Goal: Find specific page/section: Find specific page/section

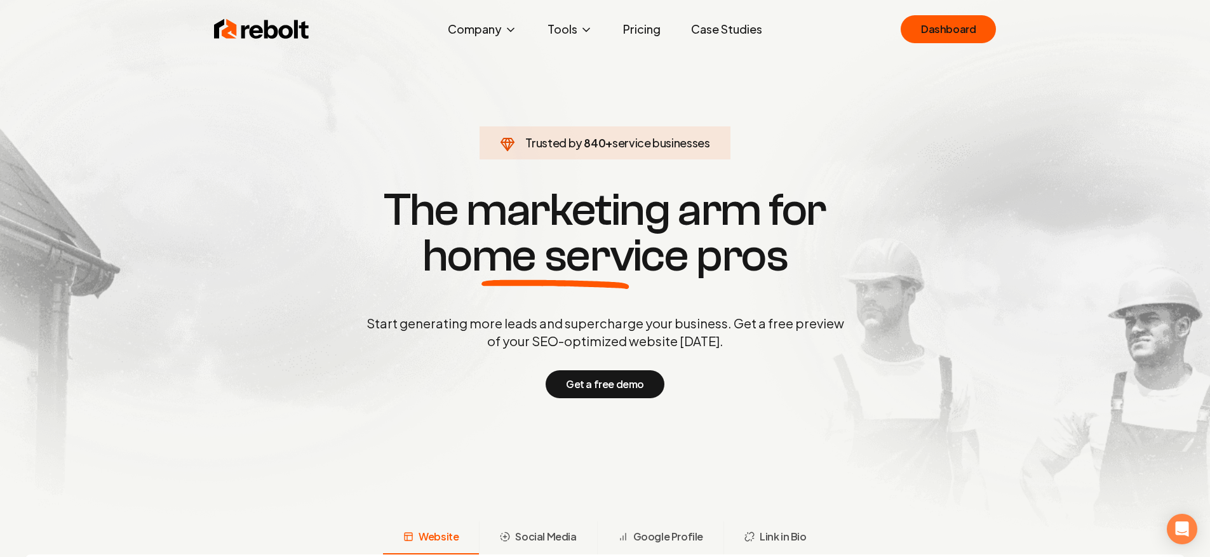
click at [904, 16] on ul "Dashboard" at bounding box center [947, 29] width 95 height 28
click at [929, 23] on link "Dashboard" at bounding box center [947, 29] width 95 height 28
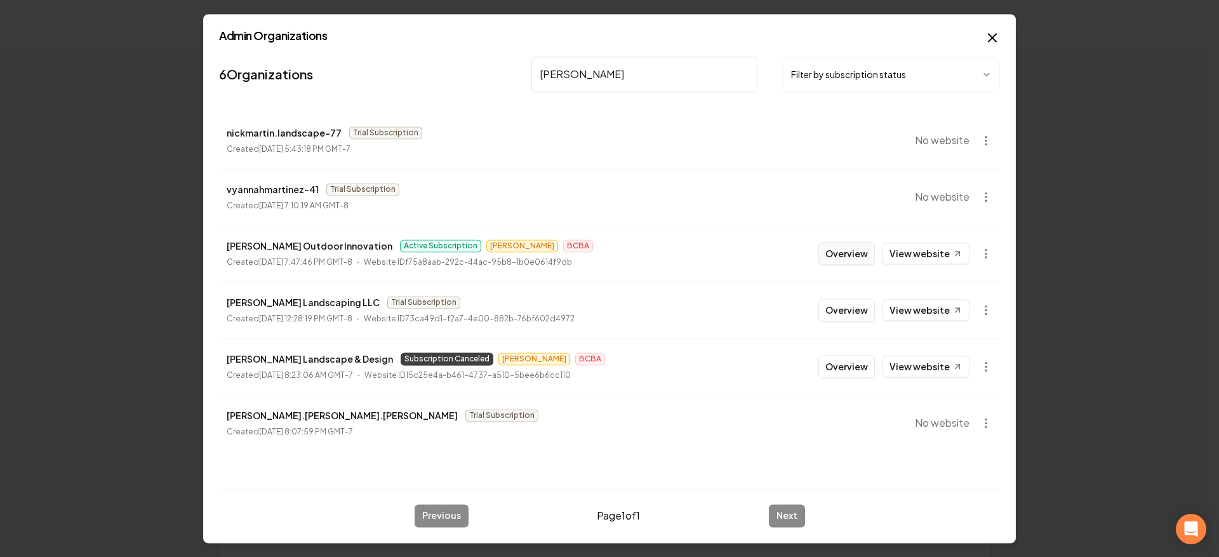
type input "[PERSON_NAME]"
click at [864, 253] on button "Overview" at bounding box center [846, 253] width 57 height 23
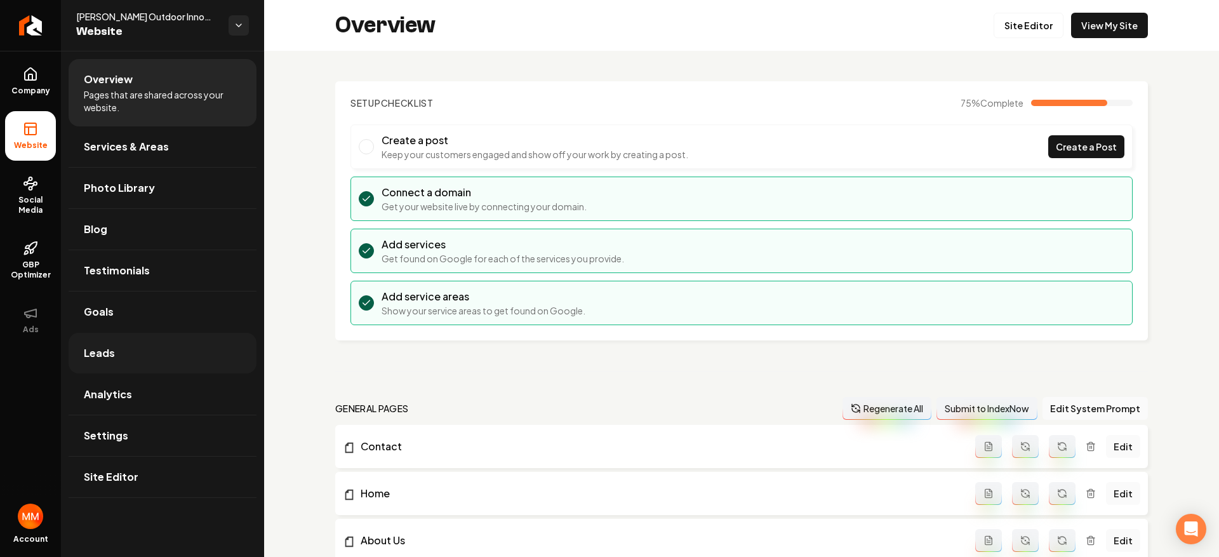
click at [163, 346] on link "Leads" at bounding box center [163, 353] width 188 height 41
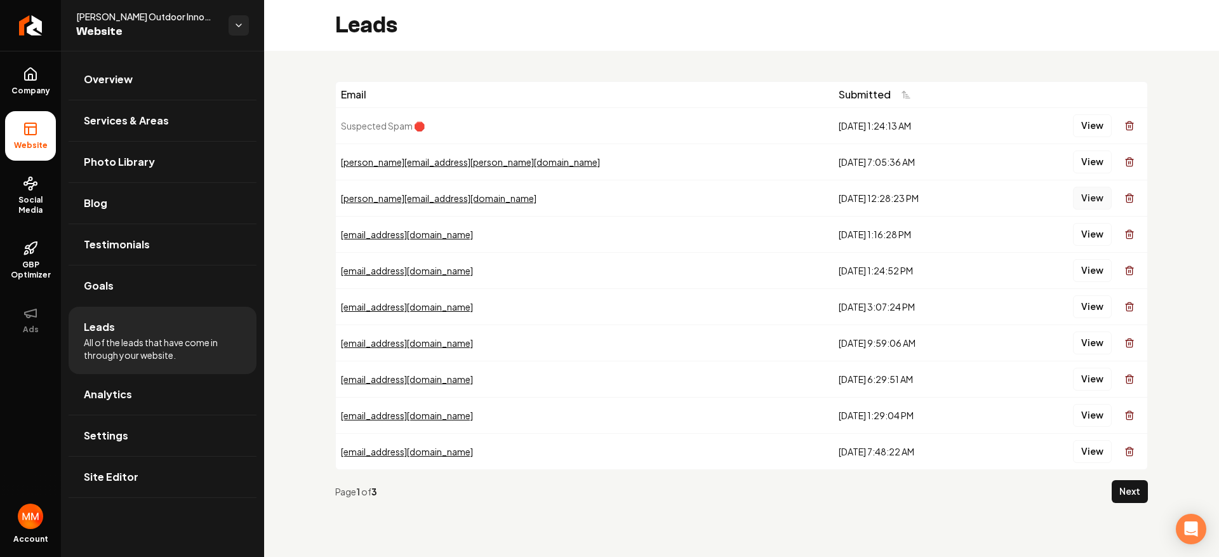
click at [1079, 194] on button "View" at bounding box center [1092, 198] width 39 height 23
click at [159, 395] on link "Analytics" at bounding box center [163, 394] width 188 height 41
